Goal: Information Seeking & Learning: Learn about a topic

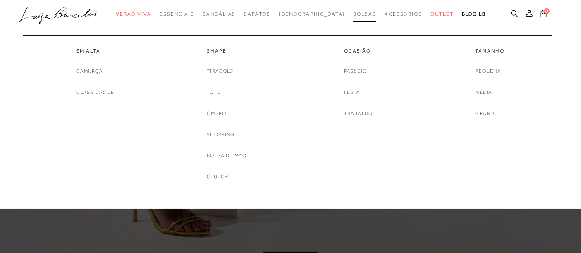
click at [353, 12] on span "Bolsas" at bounding box center [364, 14] width 23 height 6
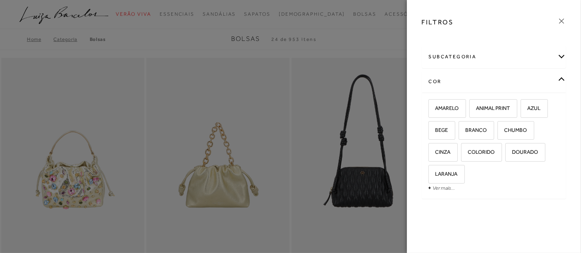
click at [441, 193] on div "AMARELO ANIMAL PRINT AZUL" at bounding box center [494, 146] width 144 height 106
click at [443, 188] on link "Ver mais..." at bounding box center [444, 188] width 22 height 6
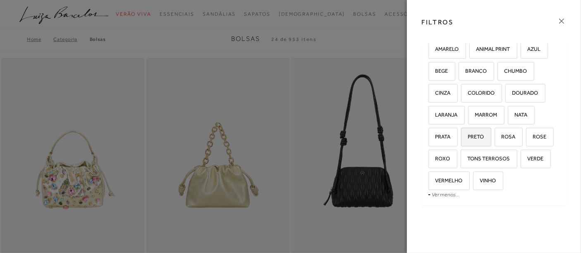
scroll to position [62, 0]
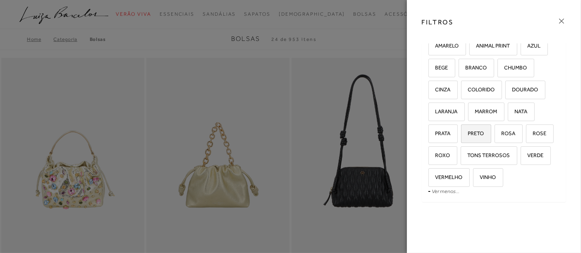
click at [474, 130] on span "PRETO" at bounding box center [473, 133] width 22 height 6
click at [468, 131] on input "PRETO" at bounding box center [464, 135] width 8 height 8
checkbox input "true"
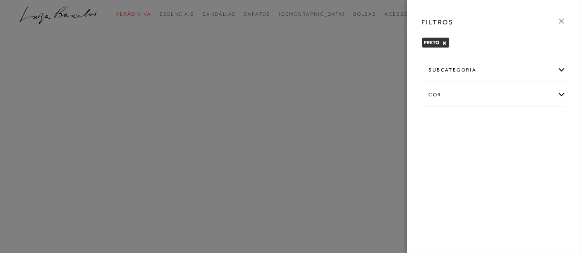
click at [558, 20] on icon at bounding box center [561, 21] width 9 height 9
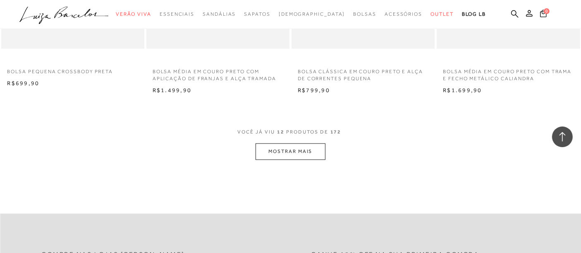
scroll to position [781, 0]
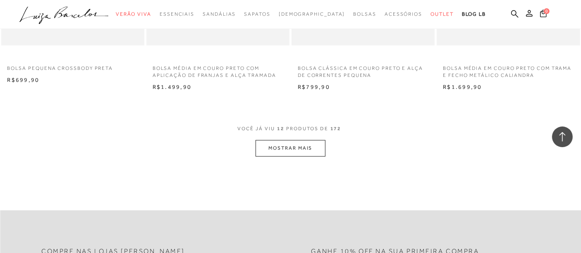
click at [288, 147] on button "MOSTRAR MAIS" at bounding box center [290, 148] width 69 height 16
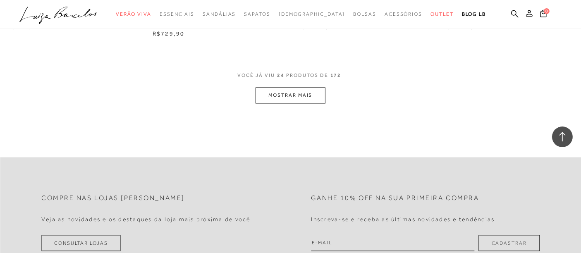
scroll to position [1655, 0]
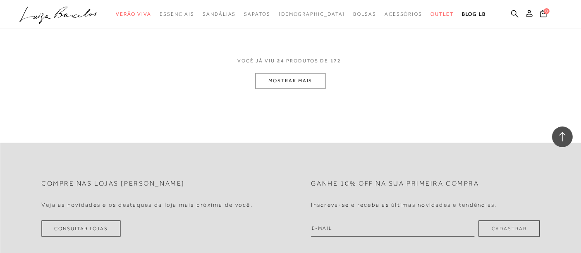
click at [290, 72] on div "VOCê JÁ VIU 24 PRODUTOS DE 172" at bounding box center [291, 64] width 106 height 15
click at [291, 79] on button "MOSTRAR MAIS" at bounding box center [290, 81] width 69 height 16
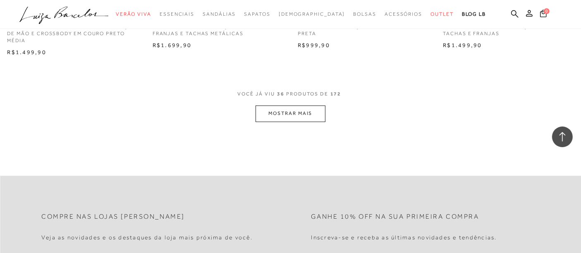
scroll to position [2390, 0]
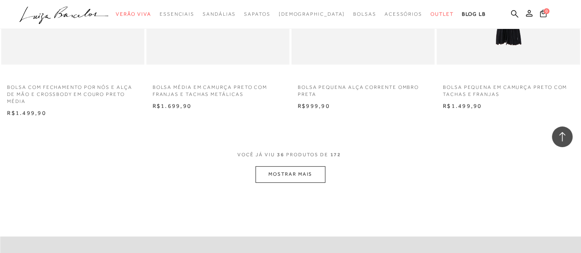
click at [288, 168] on button "MOSTRAR MAIS" at bounding box center [290, 174] width 69 height 16
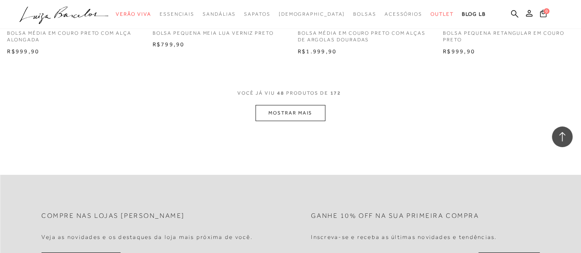
scroll to position [3309, 0]
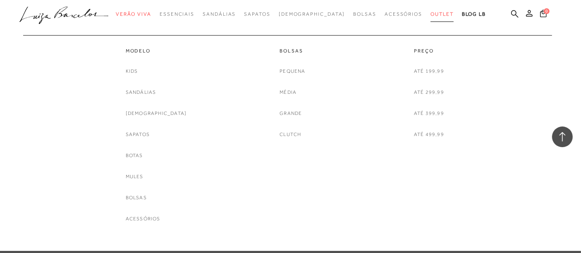
click at [431, 13] on span "Outlet" at bounding box center [442, 14] width 23 height 6
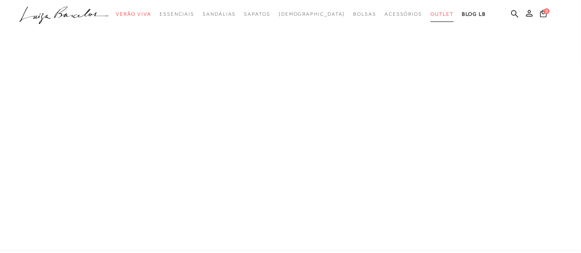
scroll to position [494, 0]
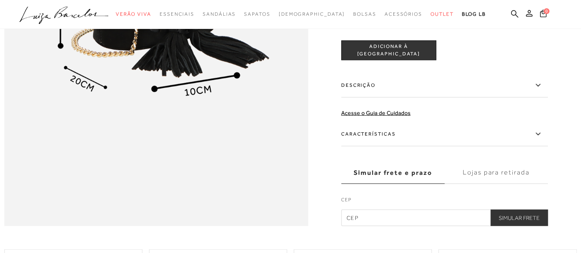
scroll to position [551, 0]
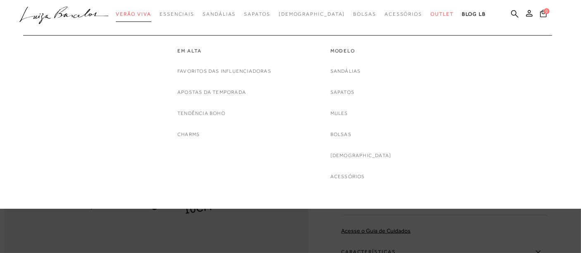
click at [151, 10] on link "Verão Viva" at bounding box center [134, 14] width 36 height 15
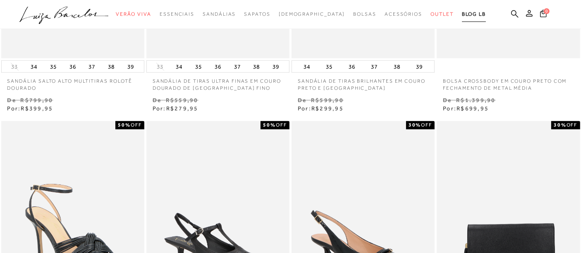
click at [462, 12] on span "BLOG LB" at bounding box center [474, 14] width 24 height 6
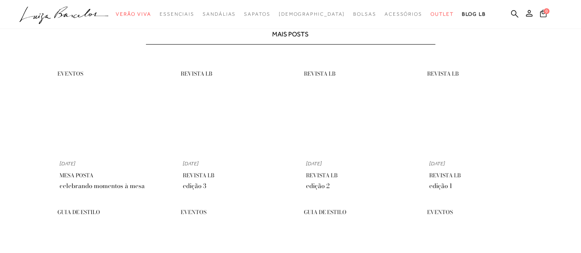
scroll to position [494, 0]
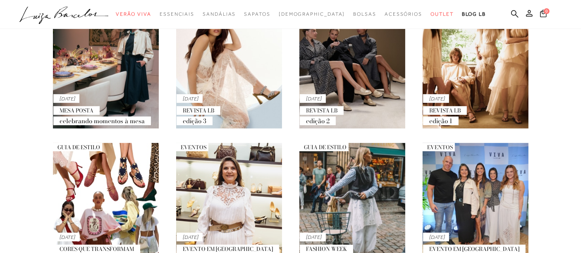
scroll to position [689, 0]
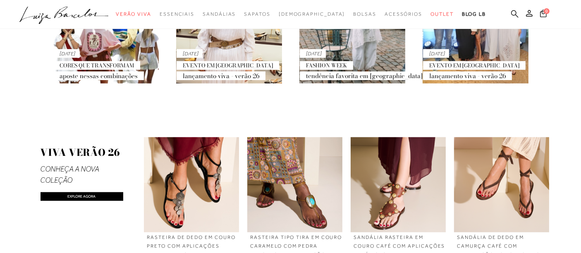
click at [513, 13] on icon at bounding box center [514, 14] width 7 height 8
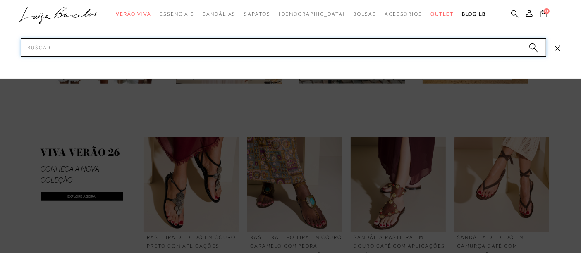
paste input "13790023-1"
drag, startPoint x: 89, startPoint y: 51, endPoint x: 0, endPoint y: 48, distance: 89.0
paste input "6061000"
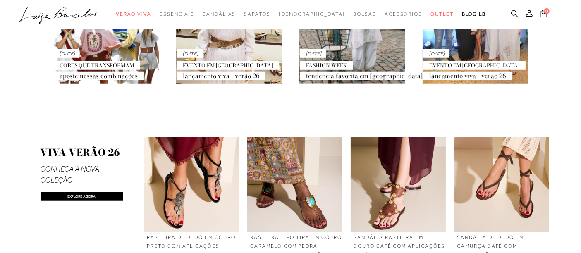
click at [513, 12] on icon at bounding box center [514, 14] width 7 height 8
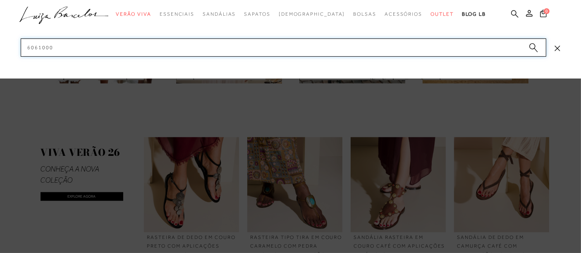
paste input "13970003"
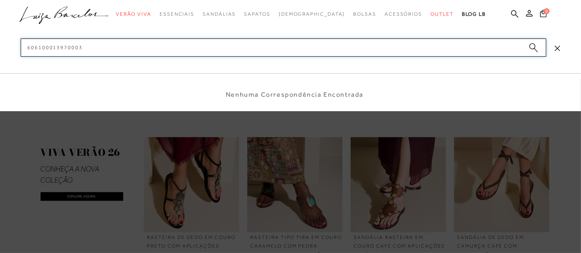
drag, startPoint x: 108, startPoint y: 46, endPoint x: 0, endPoint y: 48, distance: 108.4
paste input
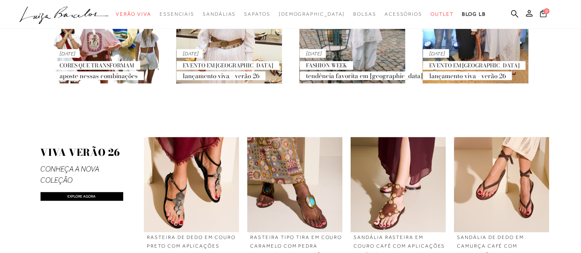
drag, startPoint x: 514, startPoint y: 16, endPoint x: 499, endPoint y: 15, distance: 14.5
click at [514, 16] on icon at bounding box center [514, 14] width 7 height 8
click at [513, 13] on icon at bounding box center [514, 14] width 7 height 8
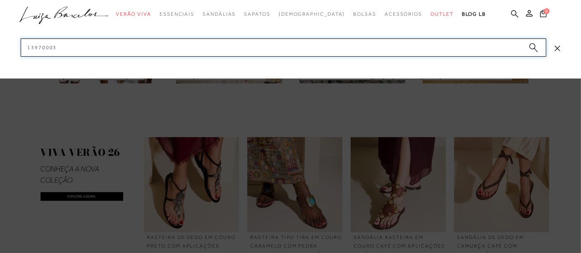
paste input "10470209-8"
paste input
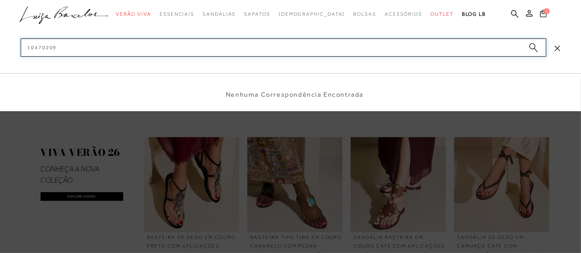
type input "10470209"
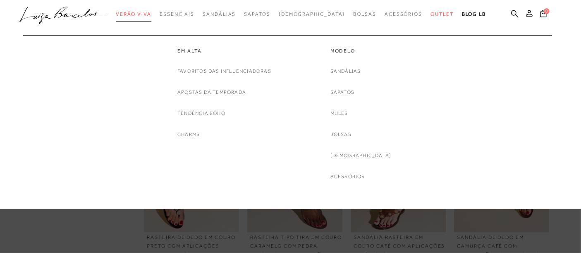
click at [151, 18] on link "Verão Viva" at bounding box center [134, 14] width 36 height 15
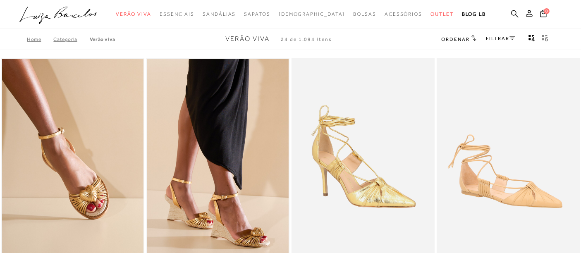
click at [519, 15] on ul ".a{fill-rule:evenodd;} Verão Viva Em alta Favoritos das Influenciadoras Apostas…" at bounding box center [284, 14] width 530 height 15
click at [513, 14] on icon at bounding box center [514, 13] width 7 height 7
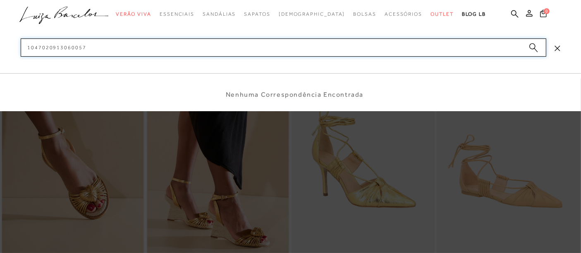
click at [0, 23] on div "categoryHeader .a{fill-rule:evenodd;} Verão Viva Mule" at bounding box center [290, 11] width 581 height 23
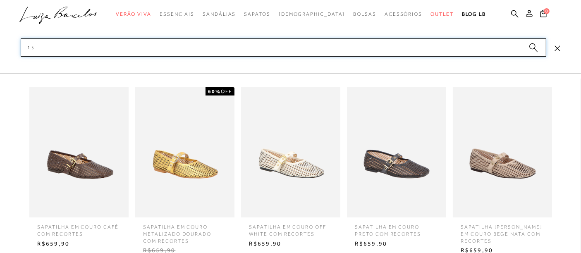
type input "1"
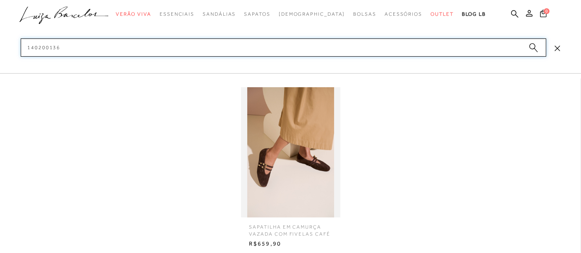
scroll to position [184, 0]
type input "140200136"
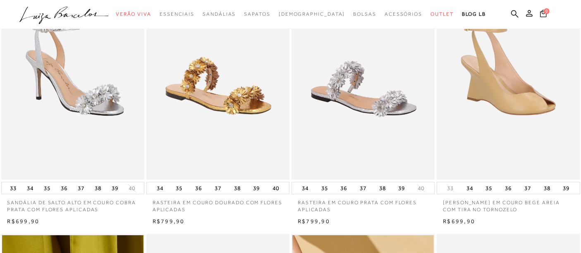
scroll to position [367, 0]
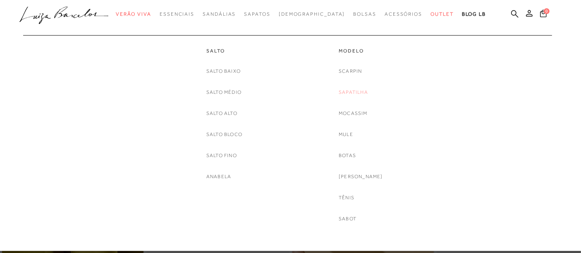
click at [357, 94] on link "Sapatilha" at bounding box center [353, 92] width 29 height 9
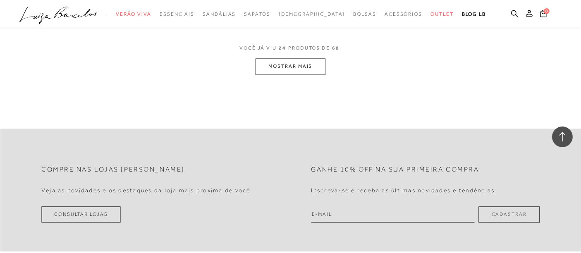
scroll to position [1655, 0]
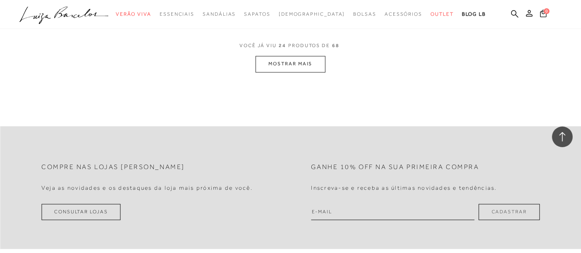
click at [318, 62] on button "MOSTRAR MAIS" at bounding box center [290, 64] width 69 height 16
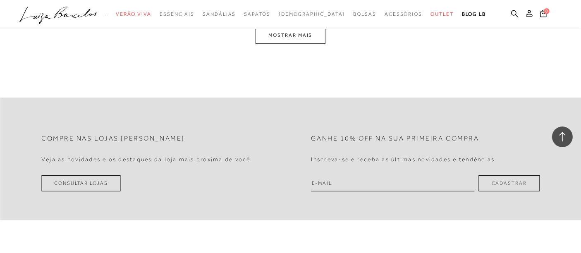
scroll to position [3171, 0]
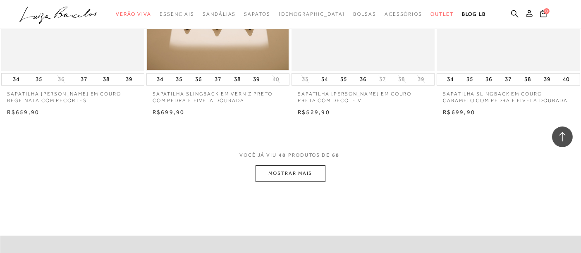
click at [290, 170] on button "MOSTRAR MAIS" at bounding box center [290, 173] width 69 height 16
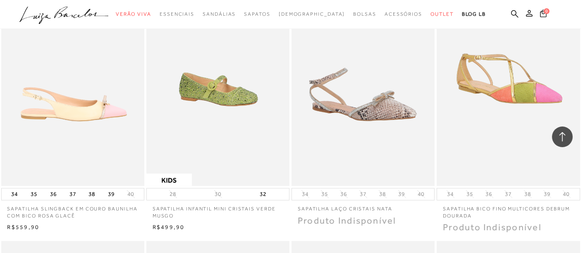
scroll to position [3677, 0]
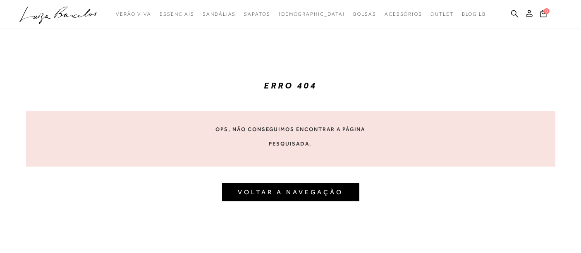
click at [47, 15] on icon at bounding box center [45, 18] width 12 height 11
